Goal: Navigation & Orientation: Find specific page/section

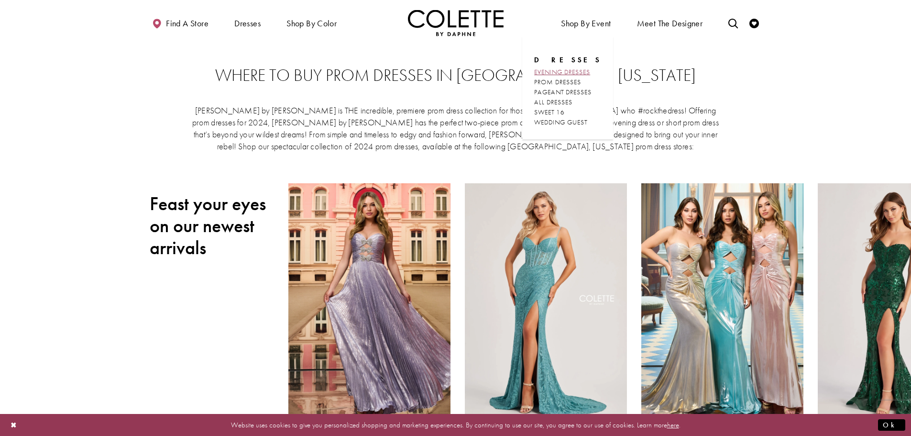
click at [581, 71] on span "EVENING DRESSES" at bounding box center [562, 71] width 56 height 9
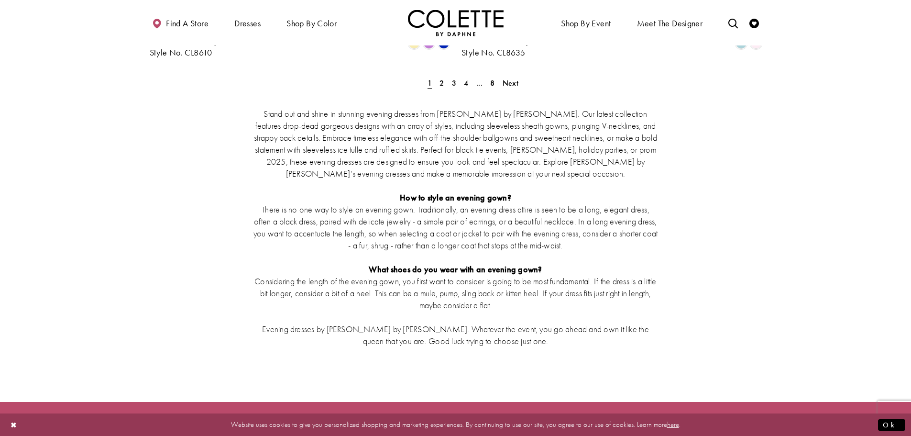
scroll to position [2033, 0]
